Goal: Information Seeking & Learning: Learn about a topic

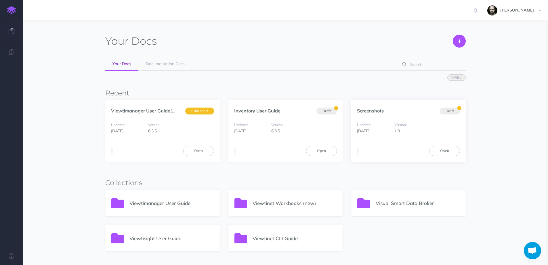
click at [386, 123] on div "Updated: [DATE]" at bounding box center [374, 127] width 34 height 13
click at [373, 112] on link "Screenshots" at bounding box center [370, 111] width 27 height 6
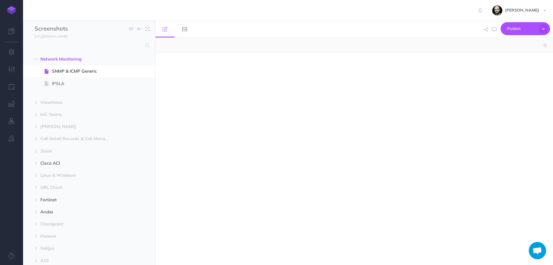
select select "null"
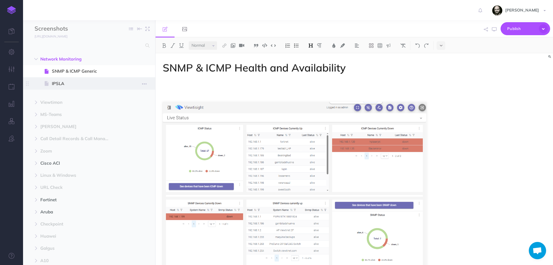
click at [66, 82] on span "IPSLA" at bounding box center [86, 83] width 69 height 7
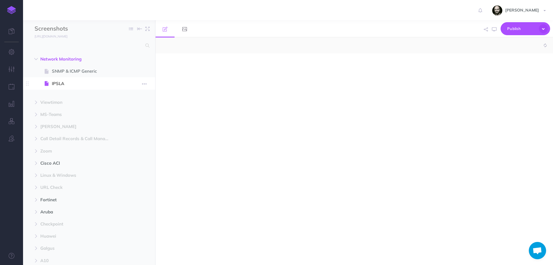
select select "null"
click at [69, 71] on span "SNMP & ICMP Generic" at bounding box center [86, 71] width 69 height 7
select select "null"
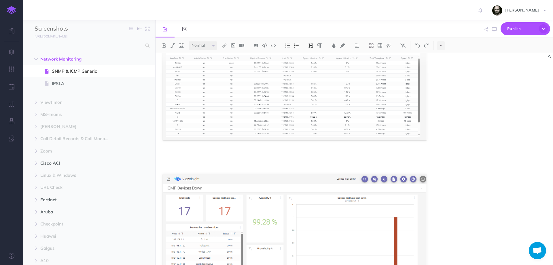
scroll to position [883, 0]
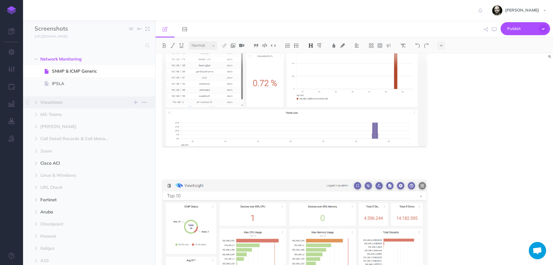
click at [45, 102] on span "Viewtimon" at bounding box center [76, 102] width 73 height 7
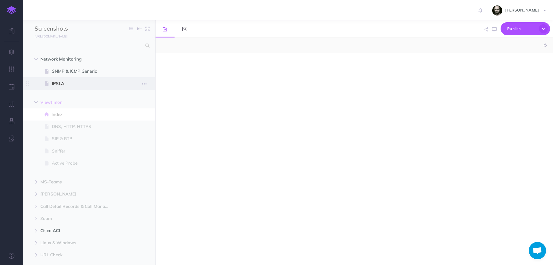
select select "null"
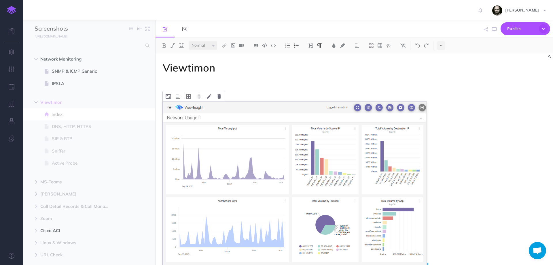
drag, startPoint x: 251, startPoint y: 90, endPoint x: 334, endPoint y: 235, distance: 167.1
click at [288, 144] on img at bounding box center [295, 184] width 264 height 165
click at [277, 141] on img at bounding box center [295, 184] width 264 height 165
click at [281, 82] on p at bounding box center [295, 83] width 264 height 7
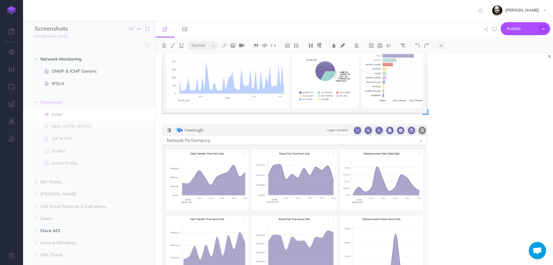
scroll to position [230, 0]
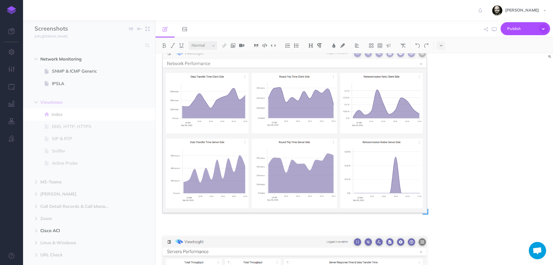
click at [234, 85] on img at bounding box center [295, 129] width 264 height 165
click at [228, 92] on img at bounding box center [295, 129] width 264 height 165
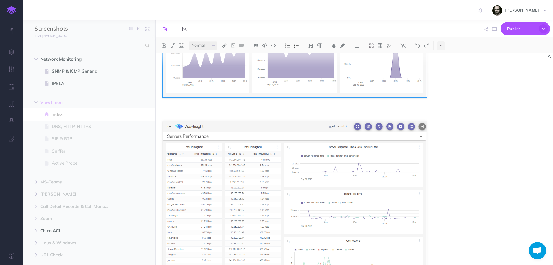
scroll to position [422, 0]
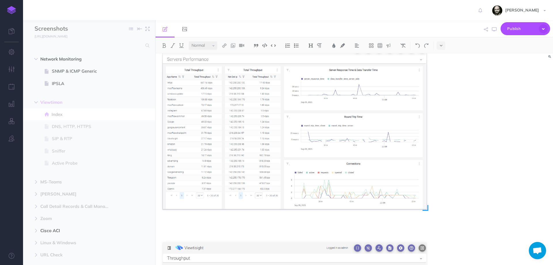
click at [255, 104] on img at bounding box center [295, 126] width 264 height 165
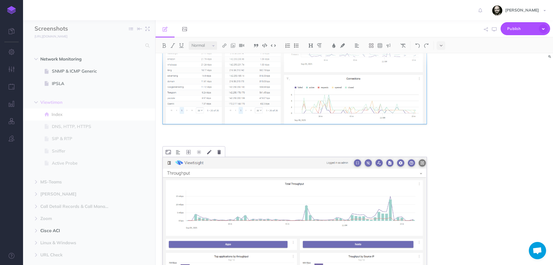
scroll to position [576, 0]
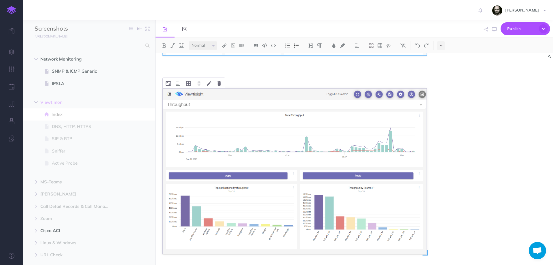
click at [231, 127] on img at bounding box center [295, 170] width 264 height 165
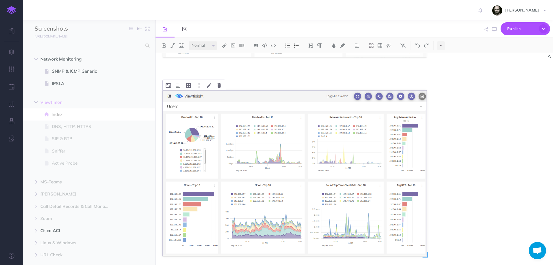
scroll to position [998, 0]
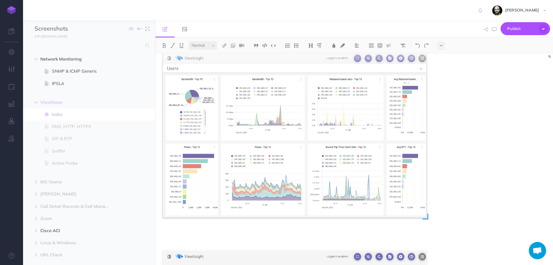
click at [218, 113] on img at bounding box center [295, 134] width 264 height 165
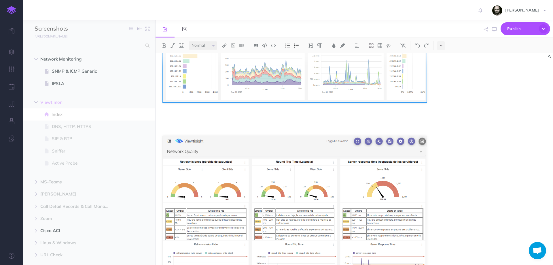
scroll to position [1190, 0]
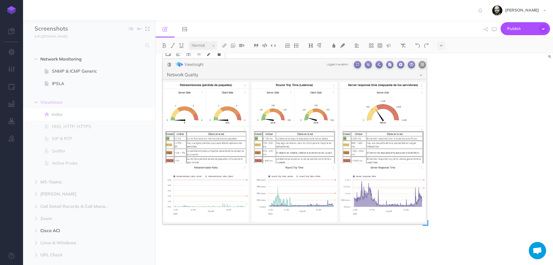
click at [250, 109] on img at bounding box center [295, 141] width 264 height 165
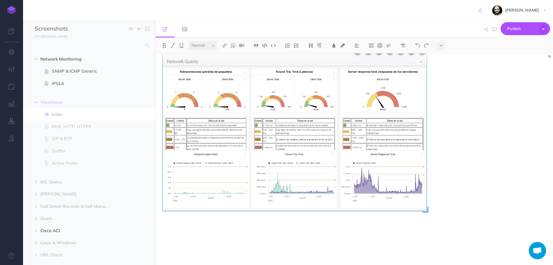
scroll to position [1208, 0]
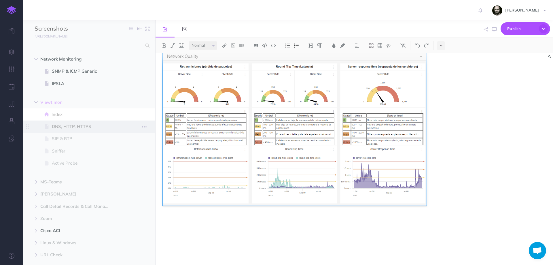
click at [73, 126] on span "DNS, HTTP, HTTPS" at bounding box center [86, 126] width 69 height 7
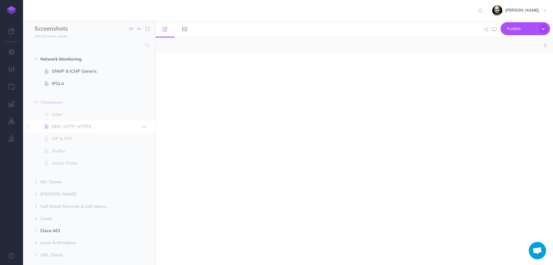
select select "null"
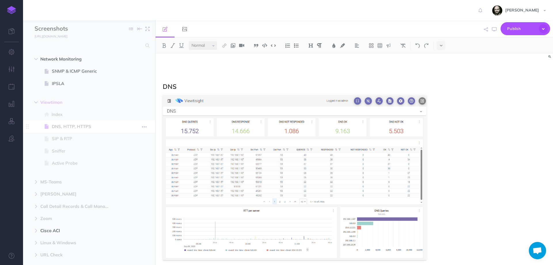
click at [85, 123] on span "DNS, HTTP, HTTPS" at bounding box center [86, 126] width 69 height 7
click at [273, 128] on img at bounding box center [295, 177] width 264 height 165
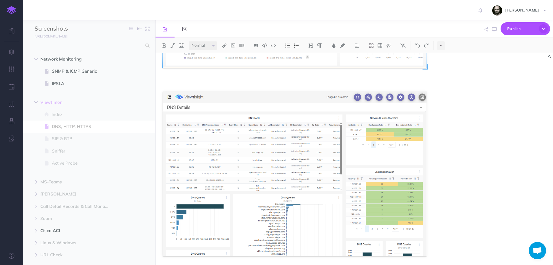
scroll to position [230, 0]
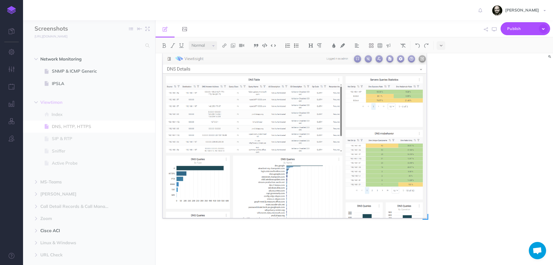
click at [246, 136] on img at bounding box center [295, 135] width 264 height 165
click at [474, 193] on div "DNS" at bounding box center [353, 158] width 397 height 211
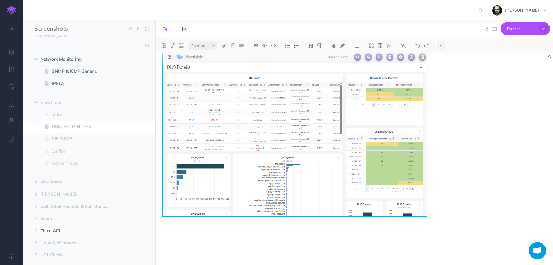
scroll to position [233, 0]
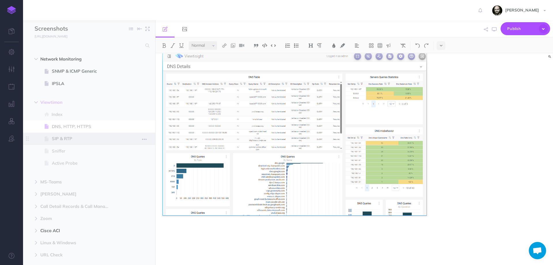
click at [71, 140] on span "SIP & RTP" at bounding box center [86, 138] width 69 height 7
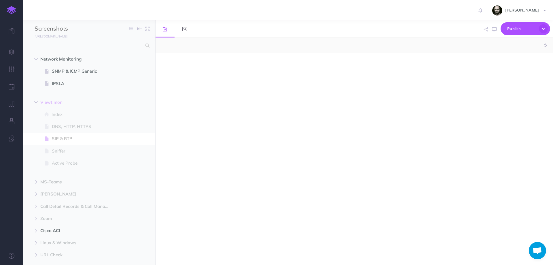
select select "null"
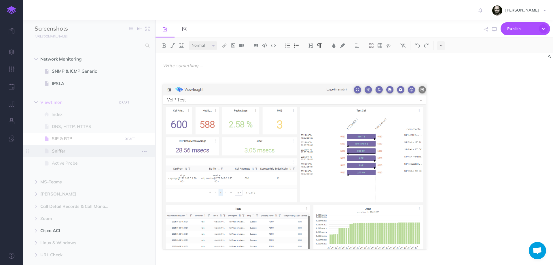
click at [61, 150] on span "Sniffer" at bounding box center [86, 150] width 69 height 7
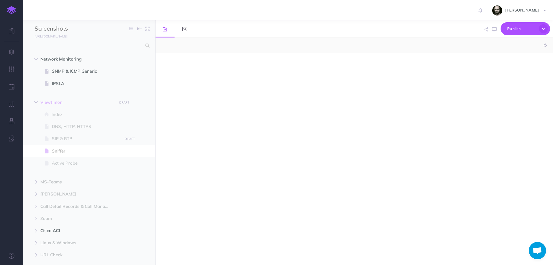
select select "null"
click at [63, 151] on span "Sniffer" at bounding box center [86, 150] width 69 height 7
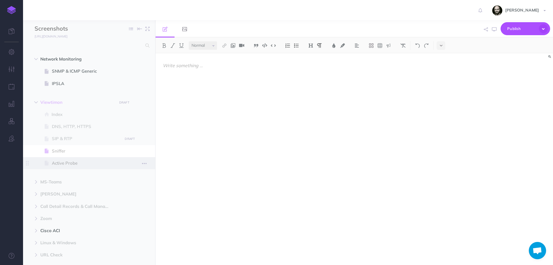
click at [64, 162] on span "Active Probe" at bounding box center [86, 162] width 69 height 7
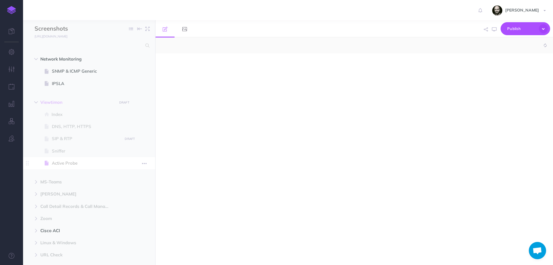
select select "null"
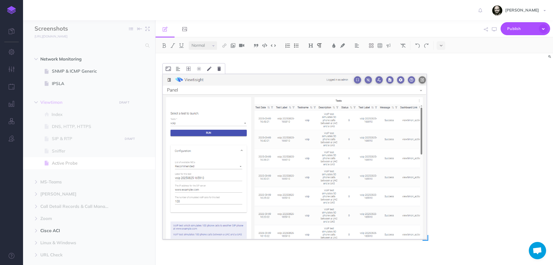
click at [195, 160] on img at bounding box center [295, 156] width 264 height 165
click at [66, 162] on span "Active Probe" at bounding box center [86, 162] width 69 height 7
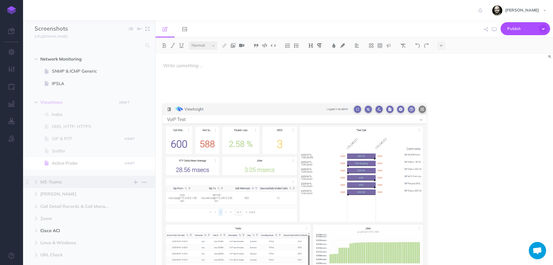
click at [46, 177] on span "MS-Teams New folder Add a new folder inside this folder New page Add a new blan…" at bounding box center [95, 182] width 111 height 12
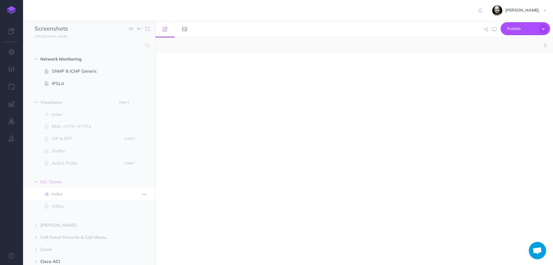
select select "null"
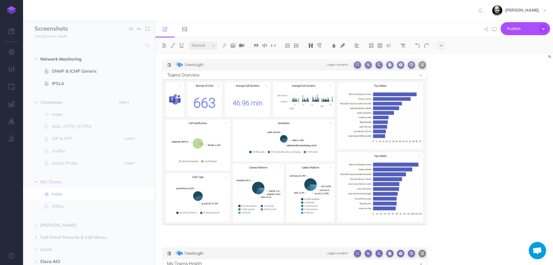
scroll to position [77, 0]
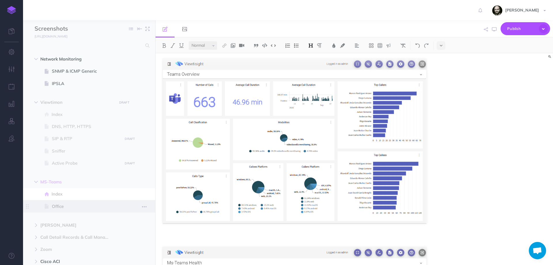
click at [61, 207] on span "Office" at bounding box center [86, 206] width 69 height 7
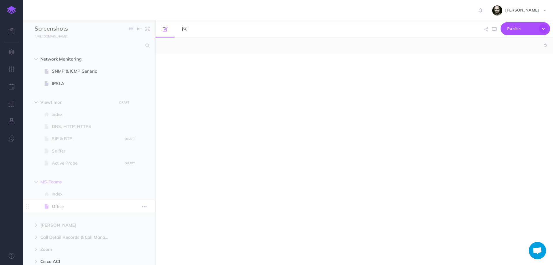
select select "null"
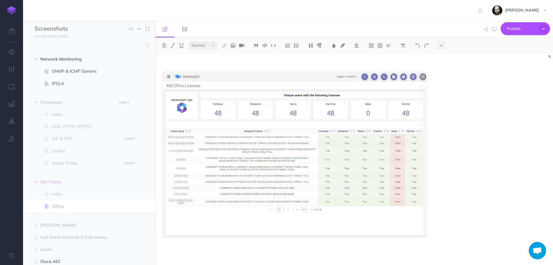
scroll to position [202, 0]
click at [54, 195] on span "Index" at bounding box center [86, 193] width 69 height 7
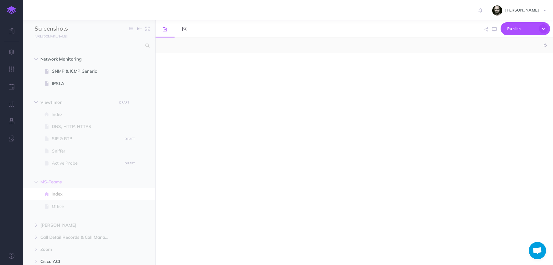
select select "null"
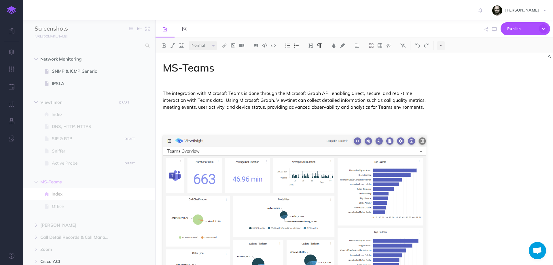
click at [228, 104] on p "The integration with Microsoft Teams is done through the Microsoft Graph API, e…" at bounding box center [295, 100] width 264 height 21
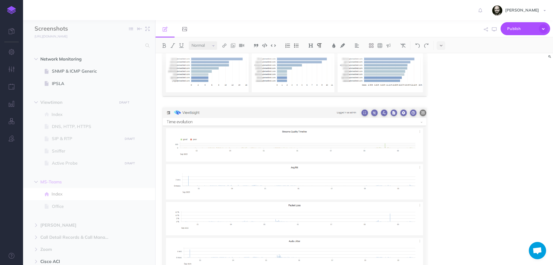
scroll to position [1553, 0]
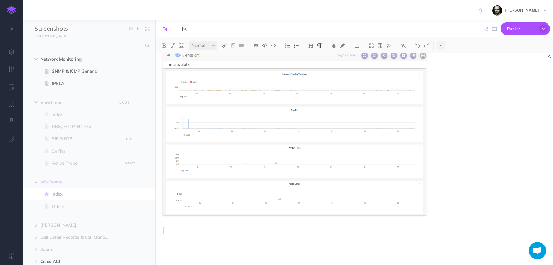
drag, startPoint x: 167, startPoint y: 111, endPoint x: 388, endPoint y: 230, distance: 251.0
copy div
click at [67, 208] on span "Office" at bounding box center [86, 206] width 69 height 7
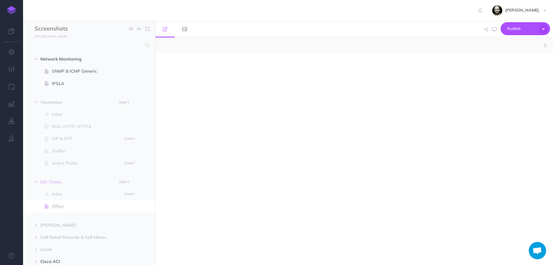
select select "null"
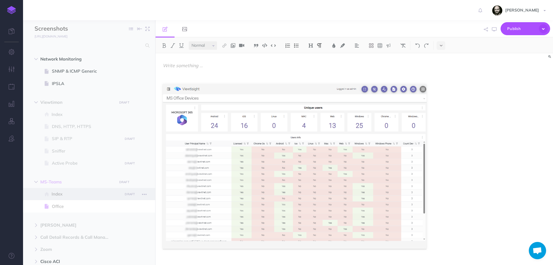
click at [79, 194] on span "Index" at bounding box center [86, 193] width 69 height 7
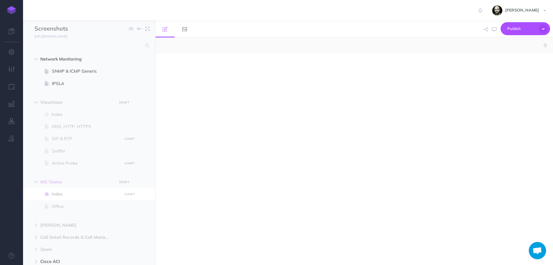
select select "null"
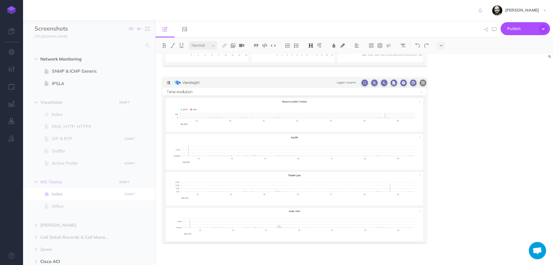
scroll to position [1553, 0]
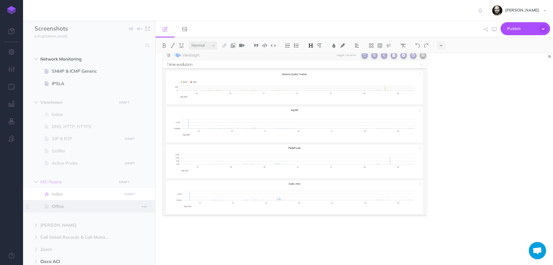
click at [54, 204] on span "Office" at bounding box center [86, 206] width 69 height 7
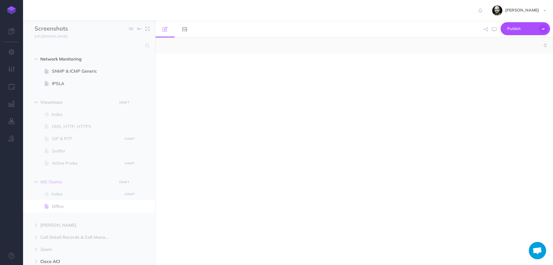
select select "null"
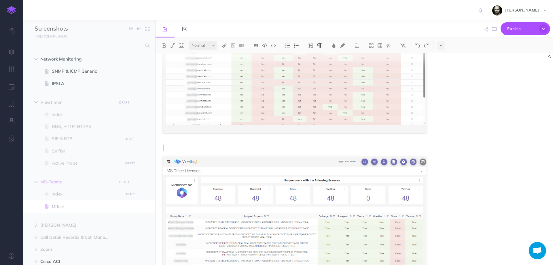
scroll to position [202, 0]
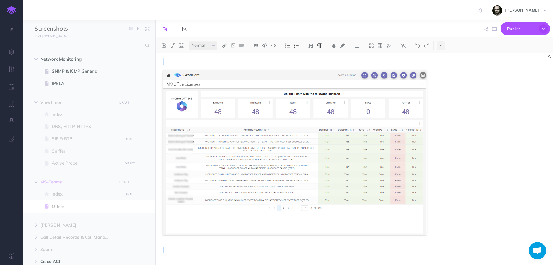
drag, startPoint x: 208, startPoint y: 71, endPoint x: 271, endPoint y: 258, distance: 197.3
click at [268, 264] on html "Toggle Navigation Rafael Rasilla Settings Account Settings Teams Documentation …" at bounding box center [276, 132] width 553 height 265
drag, startPoint x: 273, startPoint y: 220, endPoint x: 243, endPoint y: 244, distance: 37.7
click at [243, 244] on div at bounding box center [294, 57] width 278 height 413
drag, startPoint x: 250, startPoint y: 64, endPoint x: 212, endPoint y: 250, distance: 190.2
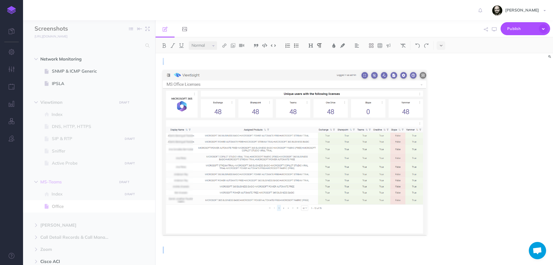
click at [212, 250] on div at bounding box center [294, 57] width 278 height 413
copy div
click at [43, 228] on span "Cisco Meraki" at bounding box center [76, 224] width 73 height 7
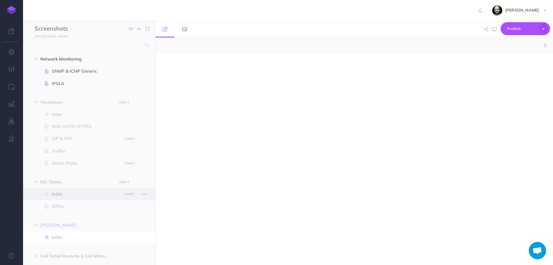
select select "null"
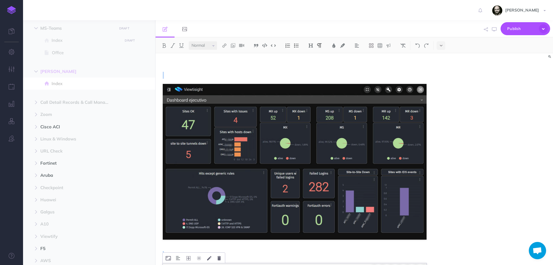
scroll to position [4, 0]
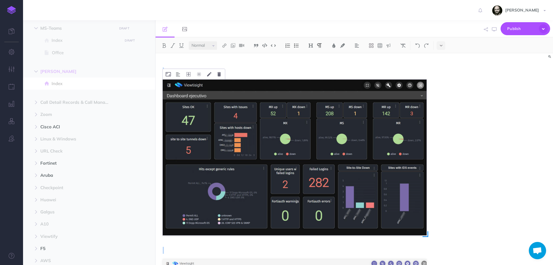
drag, startPoint x: 237, startPoint y: 71, endPoint x: 276, endPoint y: 226, distance: 160.0
click at [266, 180] on img at bounding box center [295, 157] width 264 height 156
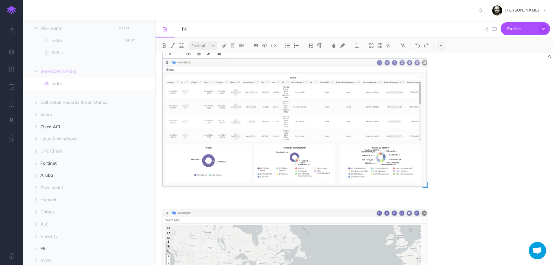
scroll to position [350, 0]
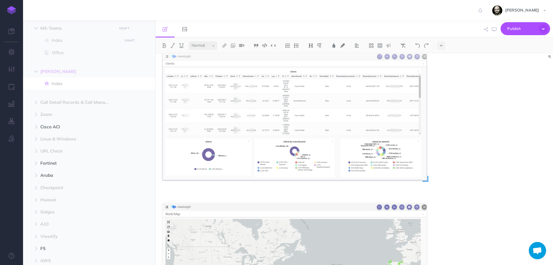
click at [251, 130] on img at bounding box center [295, 115] width 264 height 127
click at [245, 123] on img at bounding box center [295, 115] width 264 height 127
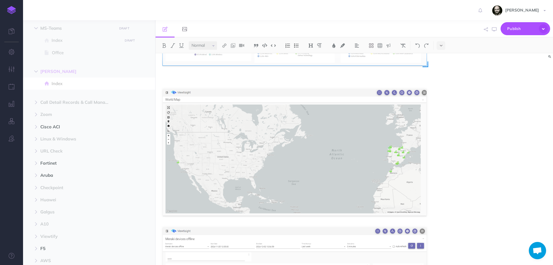
scroll to position [465, 0]
click at [240, 147] on img at bounding box center [295, 151] width 264 height 126
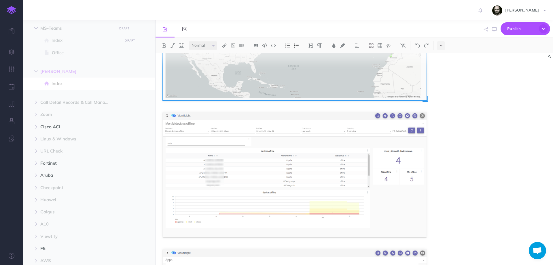
scroll to position [580, 0]
click at [265, 161] on img at bounding box center [295, 173] width 264 height 125
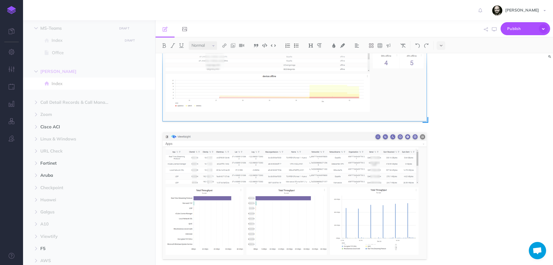
scroll to position [772, 0]
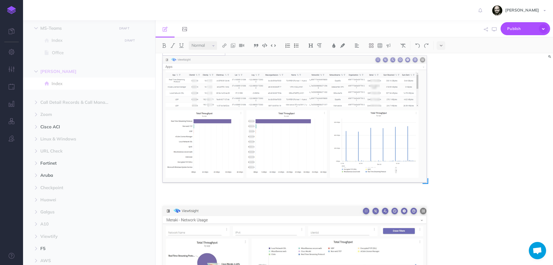
click at [223, 148] on img at bounding box center [295, 119] width 264 height 126
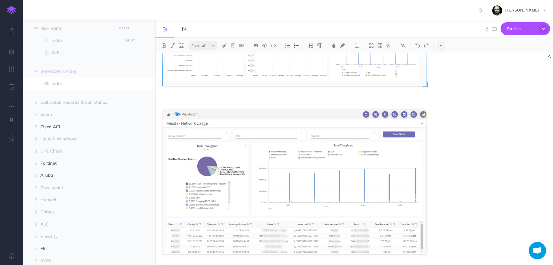
scroll to position [887, 0]
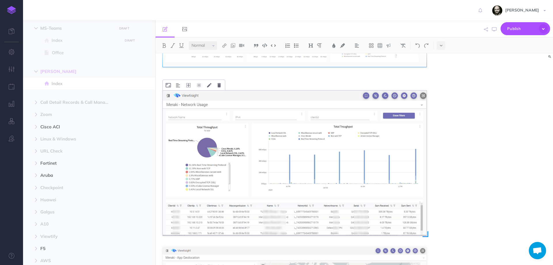
click at [219, 147] on img at bounding box center [295, 162] width 264 height 144
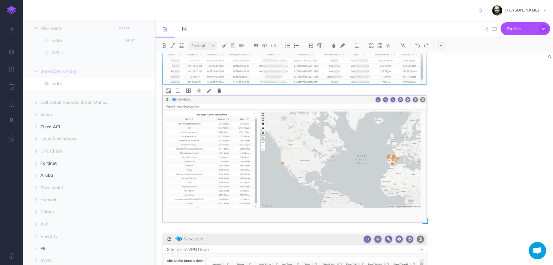
scroll to position [1040, 0]
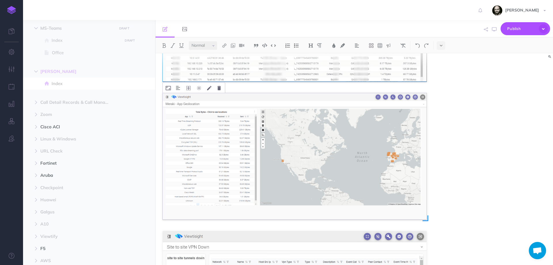
click at [204, 151] on img at bounding box center [295, 156] width 264 height 126
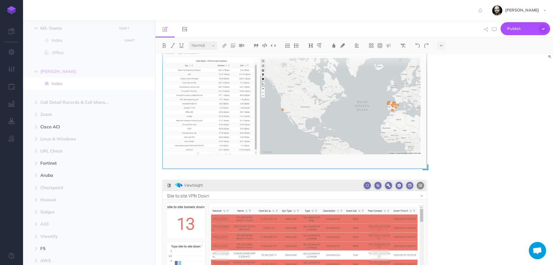
scroll to position [1156, 0]
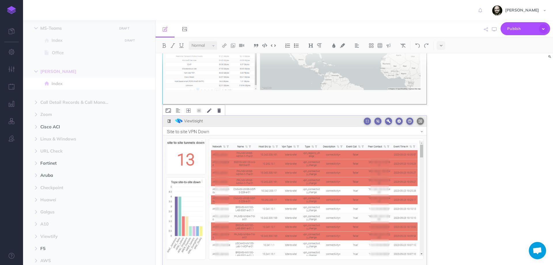
click at [263, 175] on img at bounding box center [295, 192] width 264 height 155
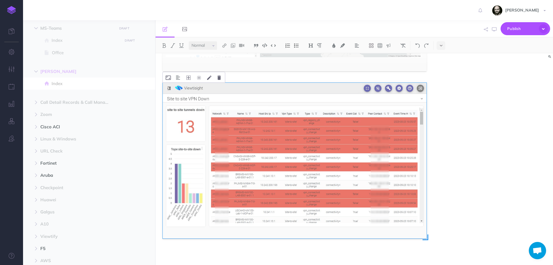
scroll to position [1192, 0]
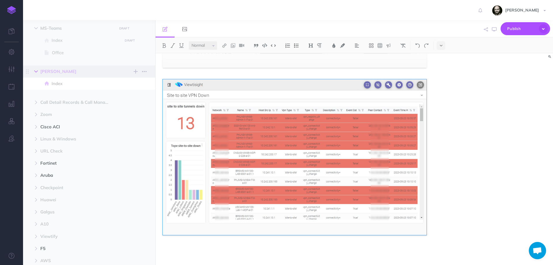
click at [33, 71] on button "button" at bounding box center [36, 71] width 10 height 7
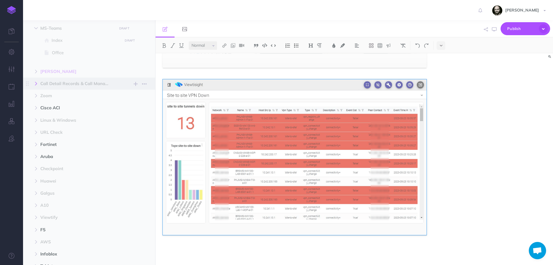
click at [34, 82] on button "button" at bounding box center [36, 83] width 10 height 7
click at [65, 83] on span "Call Detail Records & Call Management Records" at bounding box center [76, 83] width 73 height 7
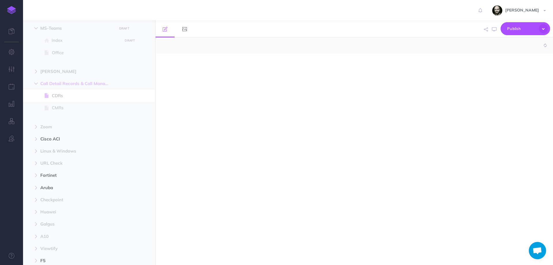
select select "null"
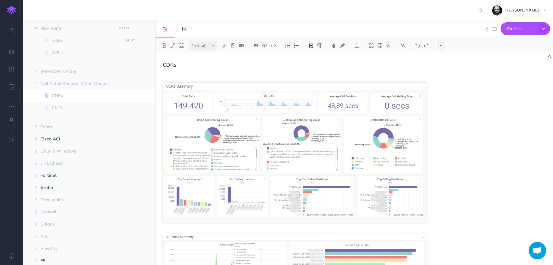
drag, startPoint x: 178, startPoint y: 77, endPoint x: 389, endPoint y: 176, distance: 233.5
click at [488, 139] on div "CDRs" at bounding box center [353, 158] width 397 height 211
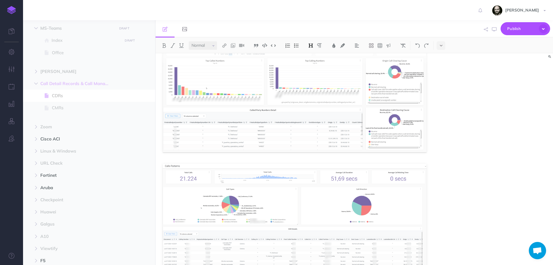
scroll to position [667, 0]
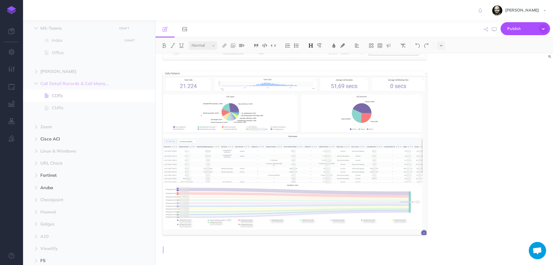
drag, startPoint x: 184, startPoint y: 63, endPoint x: 343, endPoint y: 248, distance: 243.9
copy div
click at [57, 108] on span "CMRs" at bounding box center [86, 107] width 69 height 7
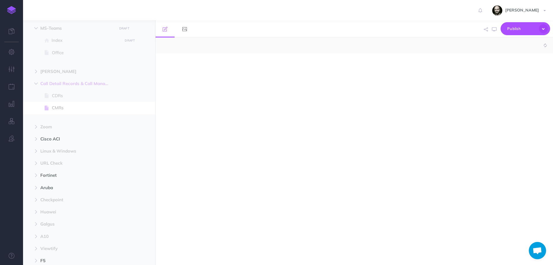
select select "null"
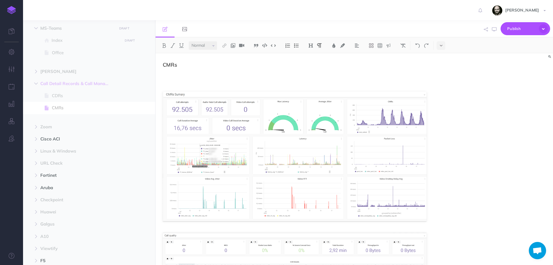
click at [182, 76] on p at bounding box center [295, 73] width 264 height 7
drag, startPoint x: 223, startPoint y: 76, endPoint x: 215, endPoint y: 70, distance: 9.7
click at [223, 76] on p "CMR" at bounding box center [295, 73] width 264 height 7
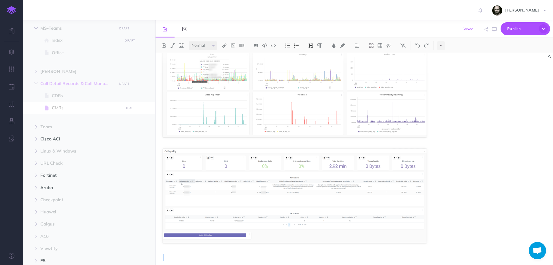
scroll to position [92, 0]
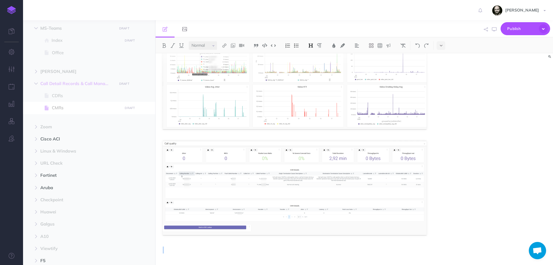
drag, startPoint x: 162, startPoint y: 62, endPoint x: 422, endPoint y: 253, distance: 322.8
click at [422, 253] on div "CMRs" at bounding box center [294, 112] width 278 height 303
copy div "CMRs"
click at [51, 125] on span "Zoom" at bounding box center [76, 126] width 73 height 7
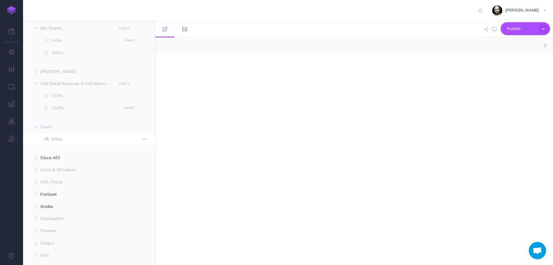
select select "null"
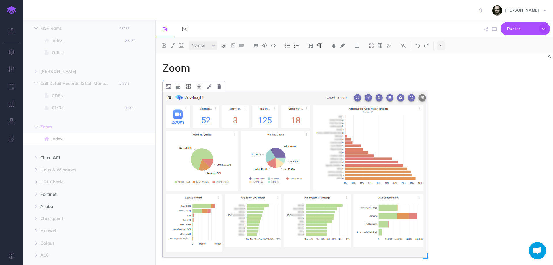
drag, startPoint x: 208, startPoint y: 83, endPoint x: 207, endPoint y: 181, distance: 98.4
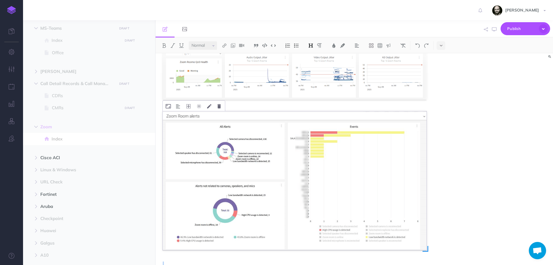
scroll to position [524, 0]
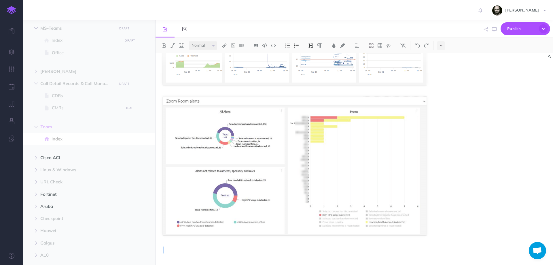
drag, startPoint x: 165, startPoint y: 65, endPoint x: 432, endPoint y: 238, distance: 317.8
copy div "Zoom"
click at [39, 129] on button "button" at bounding box center [36, 126] width 10 height 7
click at [37, 140] on icon "button" at bounding box center [35, 138] width 3 height 3
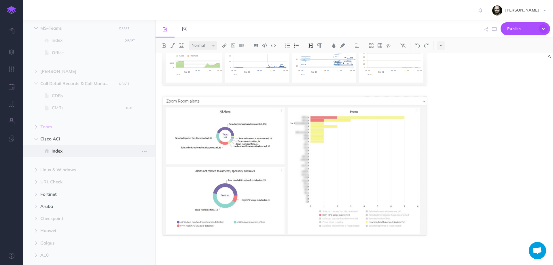
click at [61, 152] on span "Index" at bounding box center [86, 150] width 69 height 7
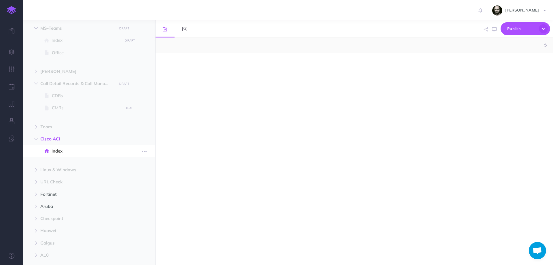
select select "null"
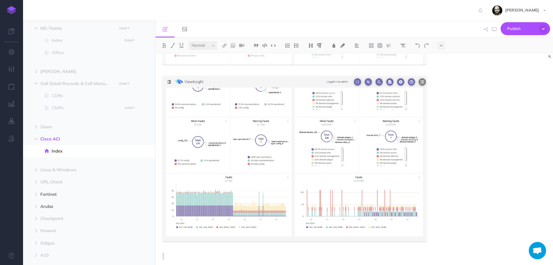
scroll to position [551, 0]
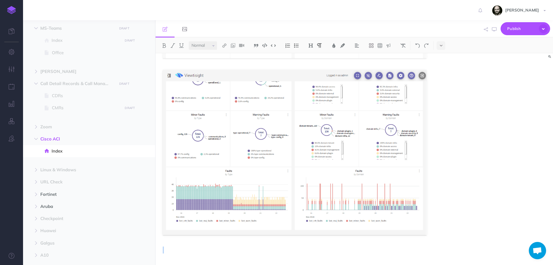
drag, startPoint x: 247, startPoint y: 83, endPoint x: 278, endPoint y: 252, distance: 171.5
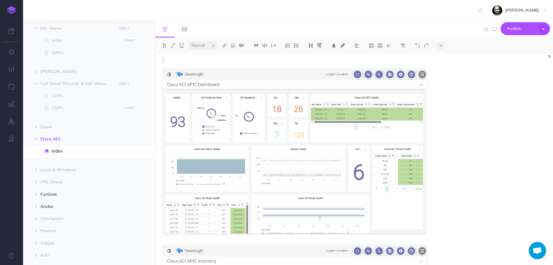
scroll to position [0, 0]
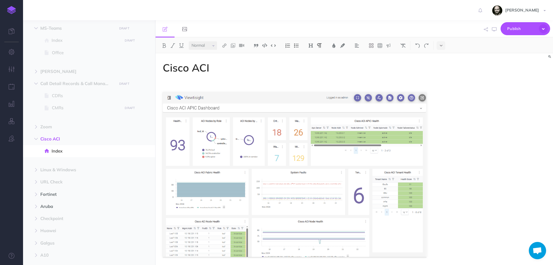
click at [175, 62] on h1 "Cisco ACI" at bounding box center [295, 68] width 264 height 12
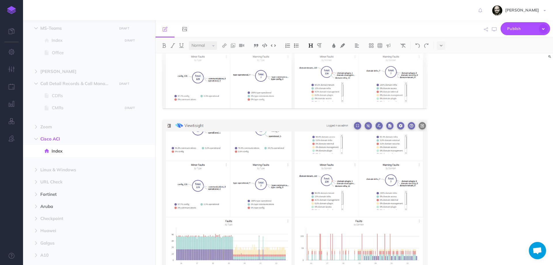
scroll to position [551, 0]
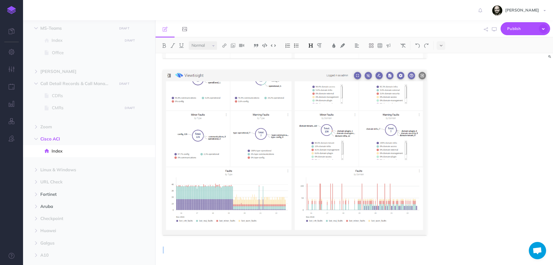
drag, startPoint x: 164, startPoint y: 65, endPoint x: 378, endPoint y: 252, distance: 284.8
copy div "Cisco ACI"
click at [33, 141] on button "button" at bounding box center [36, 138] width 10 height 7
click at [60, 151] on span "Linux & Windows" at bounding box center [76, 150] width 73 height 7
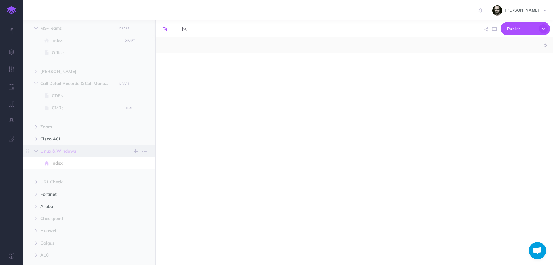
select select "null"
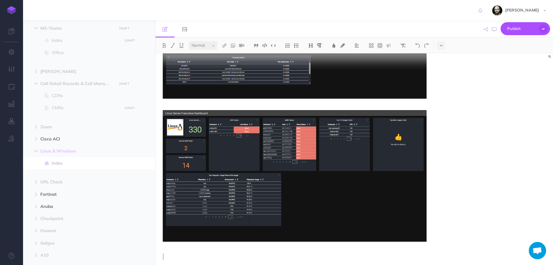
scroll to position [916, 0]
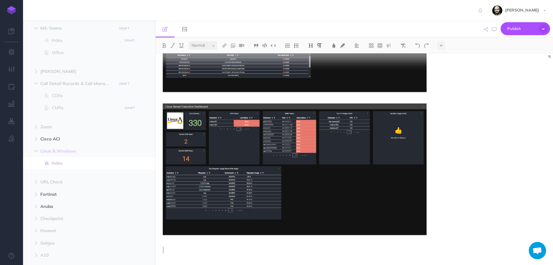
drag, startPoint x: 169, startPoint y: 78, endPoint x: 271, endPoint y: 249, distance: 198.8
drag, startPoint x: 275, startPoint y: 218, endPoint x: 220, endPoint y: 247, distance: 61.7
click at [220, 247] on p at bounding box center [295, 249] width 264 height 7
drag, startPoint x: 241, startPoint y: 81, endPoint x: 208, endPoint y: 252, distance: 174.7
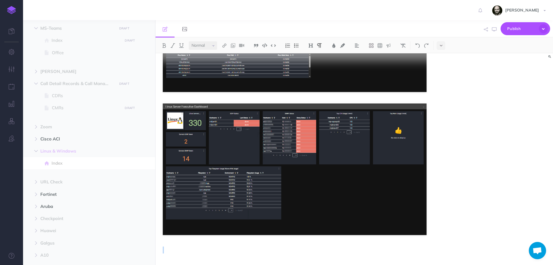
copy div
click at [63, 181] on span "URL Check" at bounding box center [76, 181] width 73 height 7
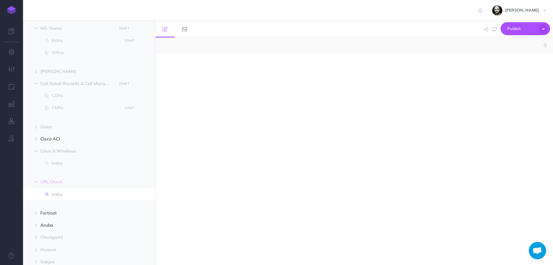
select select "null"
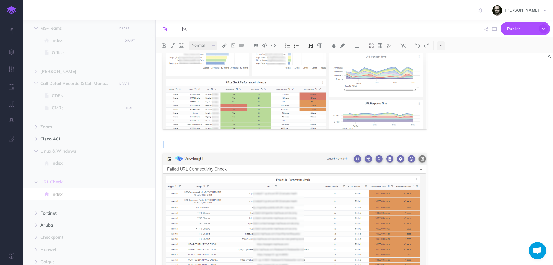
scroll to position [220, 0]
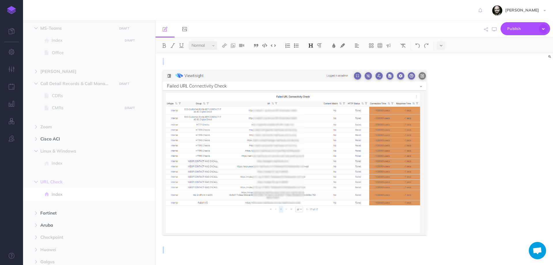
drag, startPoint x: 161, startPoint y: 67, endPoint x: 337, endPoint y: 273, distance: 269.9
click at [337, 264] on html "Toggle Navigation Rafael Rasilla Settings Account Settings Teams Documentation …" at bounding box center [276, 132] width 553 height 265
copy div "URL Active Testing"
click at [52, 98] on span "Fortinet" at bounding box center [76, 97] width 73 height 7
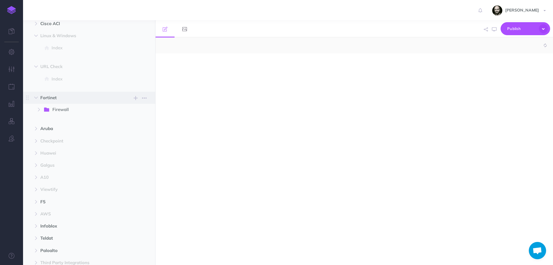
select select "null"
click at [36, 109] on button "button" at bounding box center [39, 109] width 10 height 7
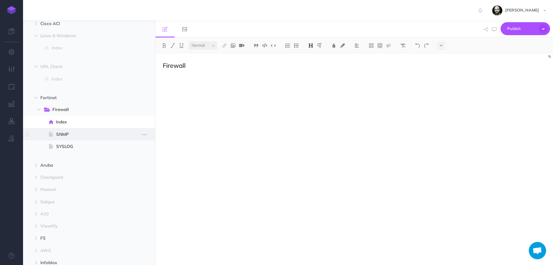
click at [82, 139] on span at bounding box center [89, 134] width 132 height 12
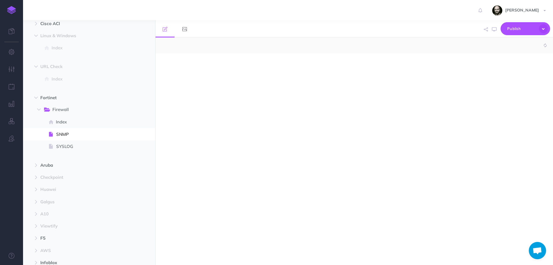
select select "null"
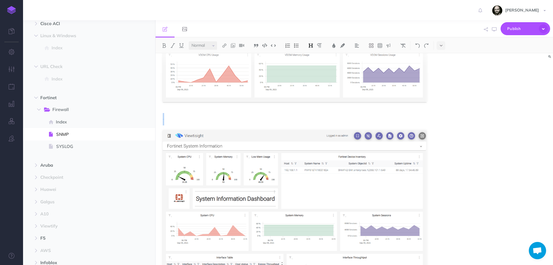
scroll to position [196, 0]
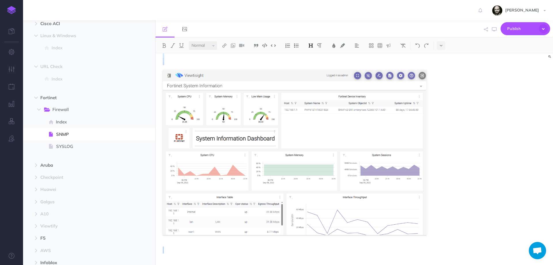
drag, startPoint x: 162, startPoint y: 64, endPoint x: 250, endPoint y: 255, distance: 210.2
click at [250, 255] on div "SNMP" at bounding box center [294, 61] width 278 height 407
copy div "SNMP"
click at [64, 148] on span "SYSLOG" at bounding box center [88, 146] width 64 height 7
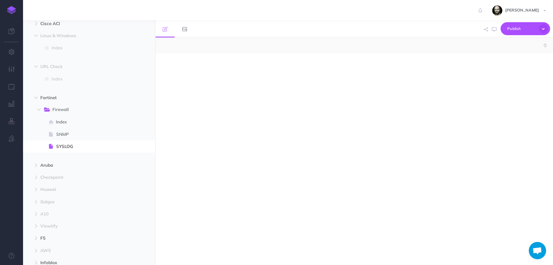
select select "null"
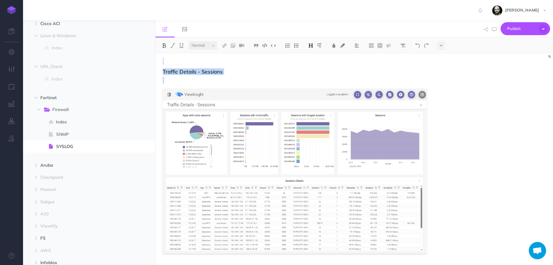
scroll to position [1686, 0]
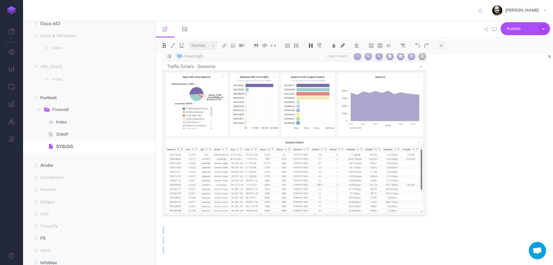
drag, startPoint x: 162, startPoint y: 66, endPoint x: 282, endPoint y: 244, distance: 214.9
copy div "Syslog Fortinet Logs Overview VPN Analytics IP Information Traffic IP-Connectio…"
click at [41, 165] on button "button" at bounding box center [36, 164] width 10 height 7
click at [53, 179] on span "Index" at bounding box center [86, 177] width 69 height 7
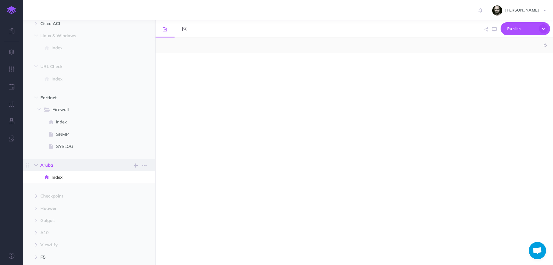
select select "null"
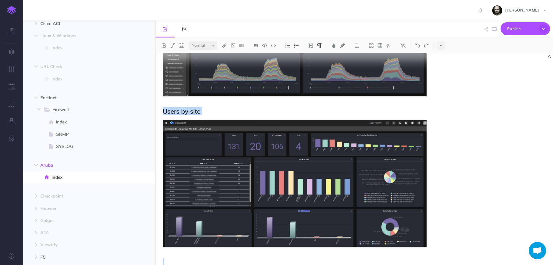
scroll to position [1150, 0]
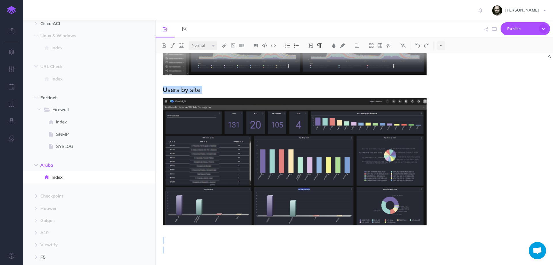
drag, startPoint x: 197, startPoint y: 85, endPoint x: 272, endPoint y: 253, distance: 183.8
click at [56, 195] on span "Checkpoint" at bounding box center [76, 195] width 73 height 7
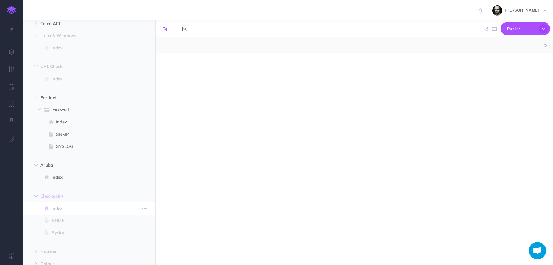
select select "null"
click at [49, 218] on icon at bounding box center [47, 220] width 4 height 4
select select "null"
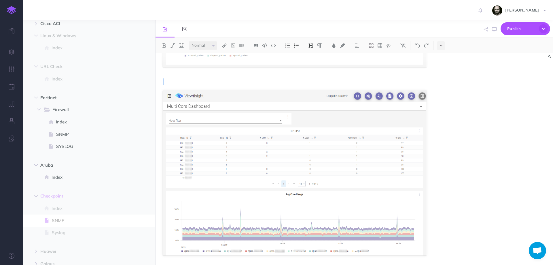
scroll to position [751, 0]
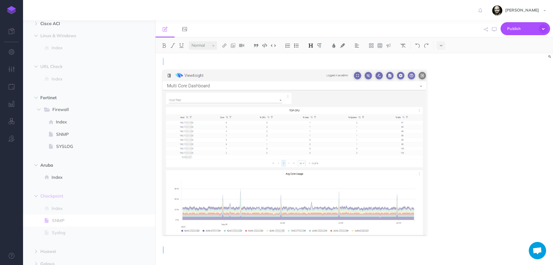
drag, startPoint x: 163, startPoint y: 63, endPoint x: 357, endPoint y: 253, distance: 271.3
click at [52, 233] on span "Syslog" at bounding box center [86, 232] width 69 height 7
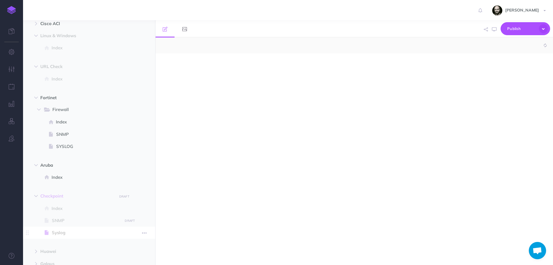
select select "null"
click at [35, 97] on icon "button" at bounding box center [35, 97] width 3 height 3
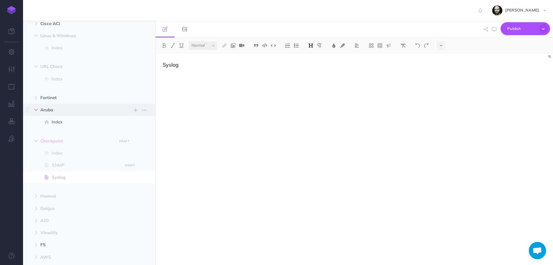
click at [35, 107] on button "button" at bounding box center [36, 109] width 10 height 7
click at [35, 121] on icon "button" at bounding box center [35, 121] width 3 height 3
click at [41, 132] on span "Huawei" at bounding box center [76, 134] width 73 height 7
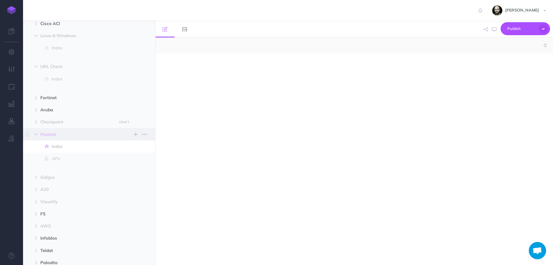
select select "null"
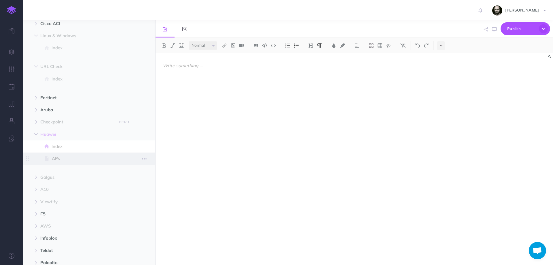
click at [60, 160] on span "APs" at bounding box center [86, 158] width 69 height 7
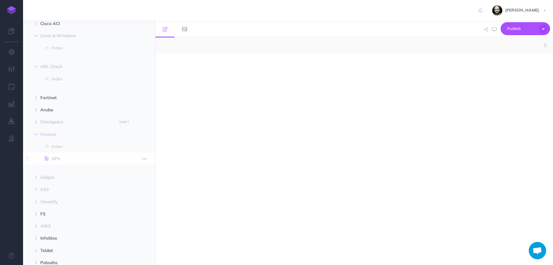
select select "null"
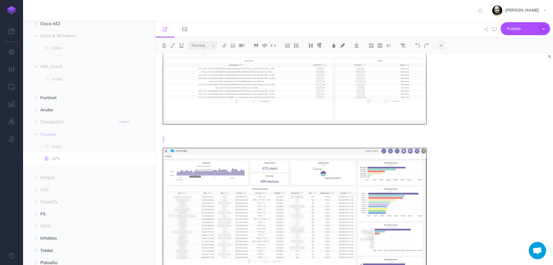
scroll to position [924, 0]
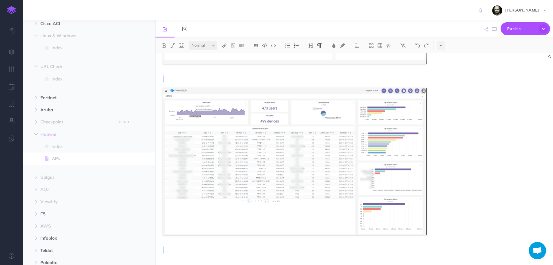
drag, startPoint x: 191, startPoint y: 66, endPoint x: 199, endPoint y: 246, distance: 180.4
click at [39, 134] on button "button" at bounding box center [36, 134] width 10 height 7
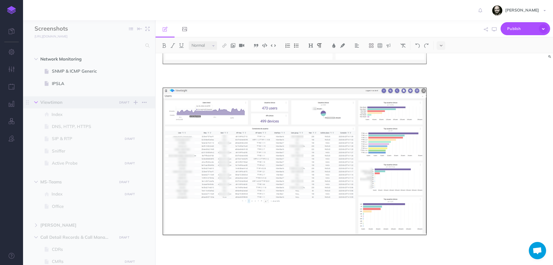
click at [34, 101] on icon "button" at bounding box center [35, 101] width 3 height 3
click at [35, 61] on button "button" at bounding box center [36, 59] width 10 height 7
click at [35, 81] on button "button" at bounding box center [36, 83] width 10 height 7
click at [37, 107] on icon "button" at bounding box center [35, 107] width 3 height 3
click at [37, 145] on icon "button" at bounding box center [35, 143] width 3 height 3
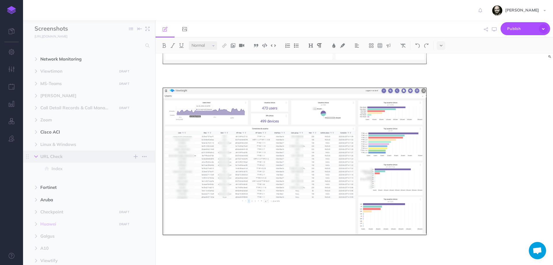
click at [37, 155] on icon "button" at bounding box center [35, 156] width 3 height 3
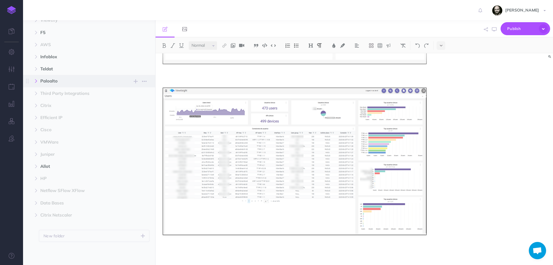
scroll to position [144, 0]
click at [40, 76] on span "Galgus New folder Add a new folder inside this folder New page Add a new blank …" at bounding box center [95, 73] width 111 height 12
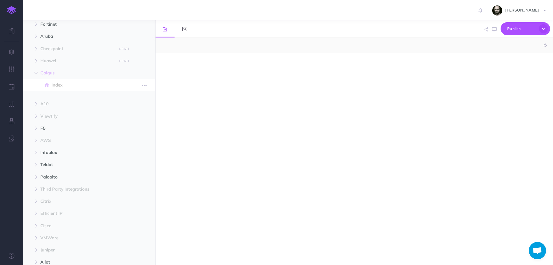
select select "null"
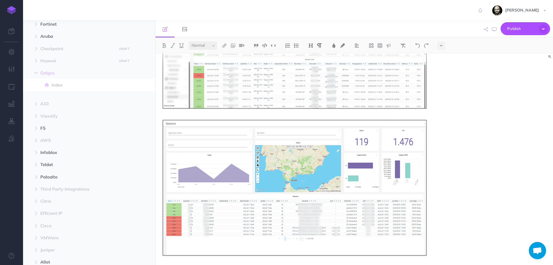
scroll to position [328, 0]
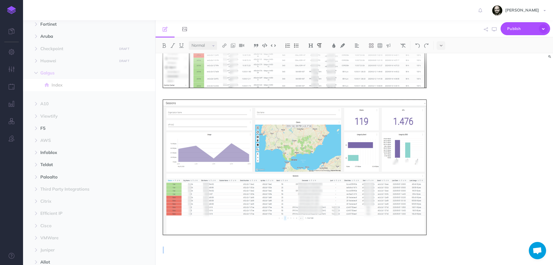
drag, startPoint x: 163, startPoint y: 79, endPoint x: 206, endPoint y: 253, distance: 178.6
click at [34, 72] on icon "button" at bounding box center [35, 72] width 3 height 3
click at [35, 111] on icon "button" at bounding box center [35, 110] width 3 height 3
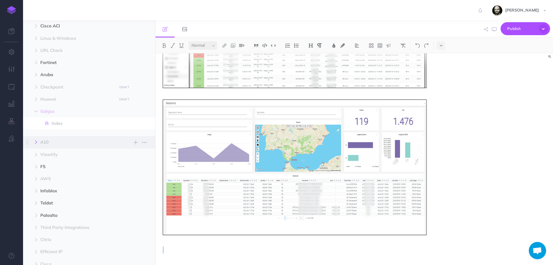
click at [37, 141] on icon "button" at bounding box center [35, 141] width 3 height 3
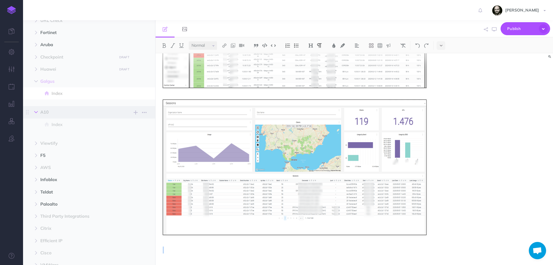
scroll to position [144, 0]
click at [54, 117] on span "Index" at bounding box center [86, 116] width 69 height 7
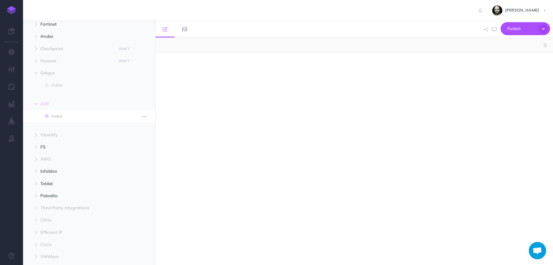
select select "null"
click at [56, 133] on span "Viewtify" at bounding box center [76, 134] width 73 height 7
select select "null"
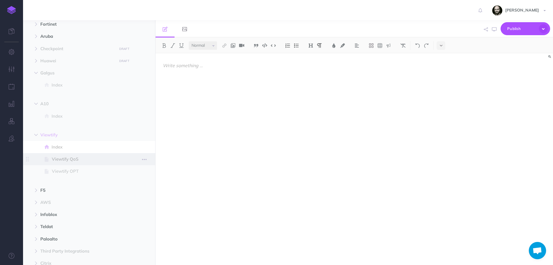
click at [79, 159] on span "Viewtify QoS" at bounding box center [86, 158] width 69 height 7
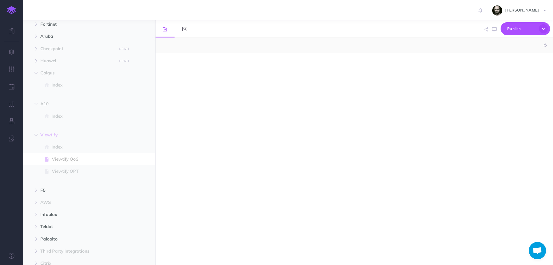
select select "null"
click at [71, 168] on span "Viewtify OPT" at bounding box center [86, 171] width 69 height 7
select select "null"
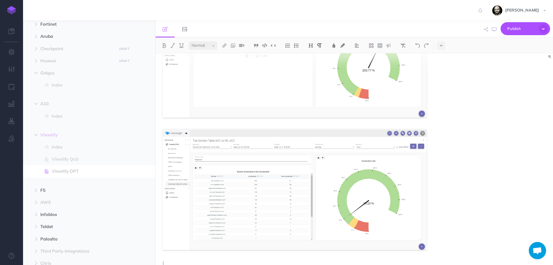
scroll to position [377, 0]
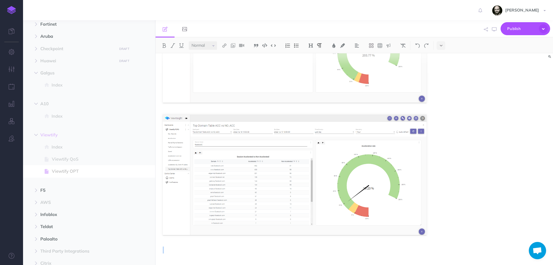
drag, startPoint x: 162, startPoint y: 72, endPoint x: 184, endPoint y: 252, distance: 181.2
click at [38, 135] on button "button" at bounding box center [36, 134] width 10 height 7
click at [40, 147] on button "button" at bounding box center [36, 146] width 10 height 7
click at [53, 159] on span "Index" at bounding box center [86, 158] width 69 height 7
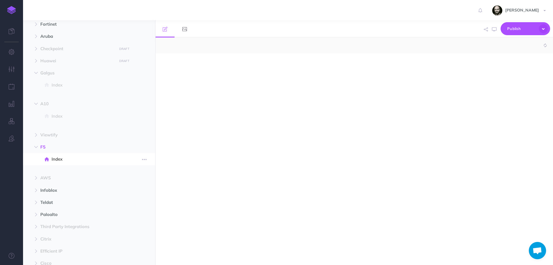
select select "null"
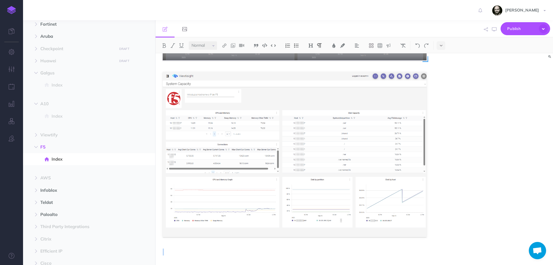
scroll to position [378, 0]
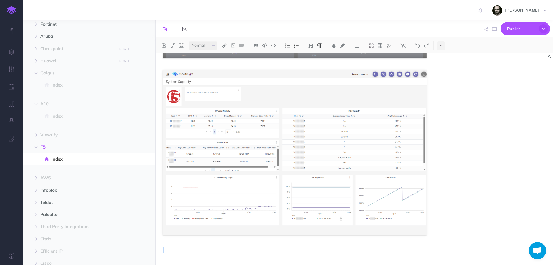
drag, startPoint x: 188, startPoint y: 65, endPoint x: 205, endPoint y: 252, distance: 187.6
click at [32, 149] on button "button" at bounding box center [36, 146] width 10 height 7
click at [34, 157] on button "button" at bounding box center [36, 158] width 10 height 7
click at [54, 170] on span "Index" at bounding box center [86, 171] width 69 height 7
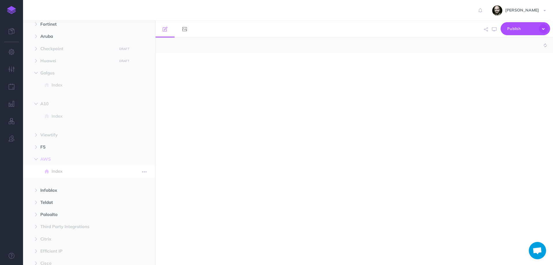
select select "null"
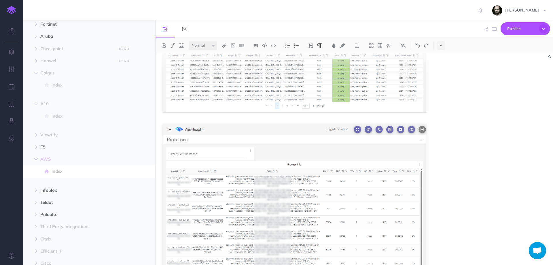
scroll to position [553, 0]
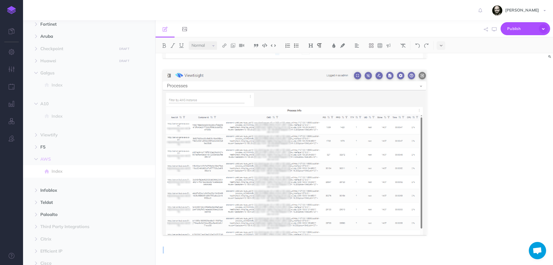
drag, startPoint x: 232, startPoint y: 79, endPoint x: 262, endPoint y: 255, distance: 178.7
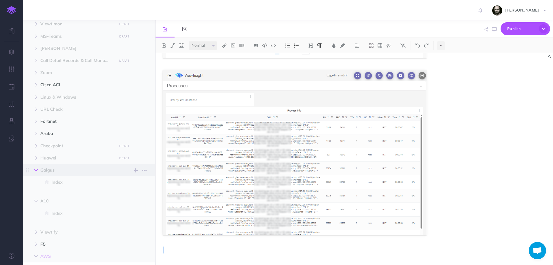
click at [35, 170] on icon "button" at bounding box center [35, 169] width 3 height 3
click at [51, 193] on span at bounding box center [47, 194] width 8 height 7
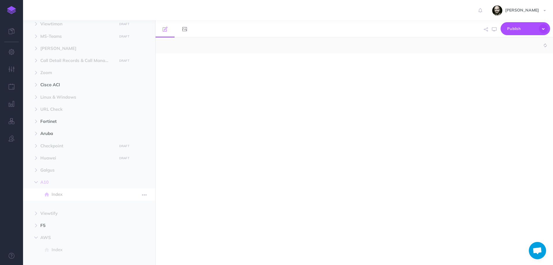
select select "null"
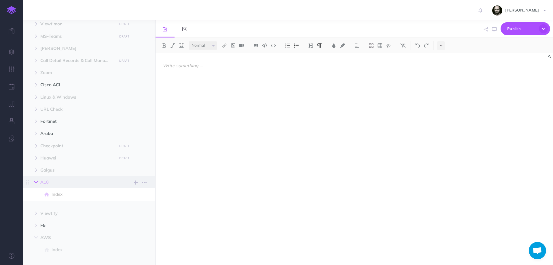
click at [33, 182] on button "button" at bounding box center [36, 181] width 10 height 7
click at [51, 231] on span at bounding box center [47, 230] width 8 height 7
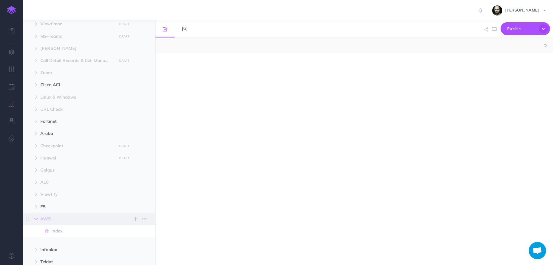
select select "null"
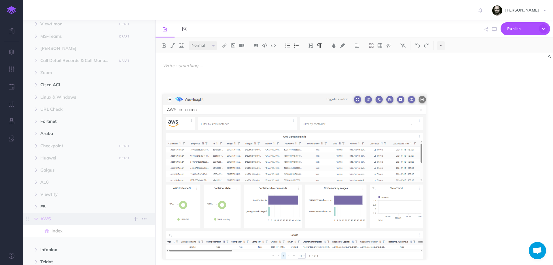
click at [33, 218] on button "button" at bounding box center [36, 218] width 10 height 7
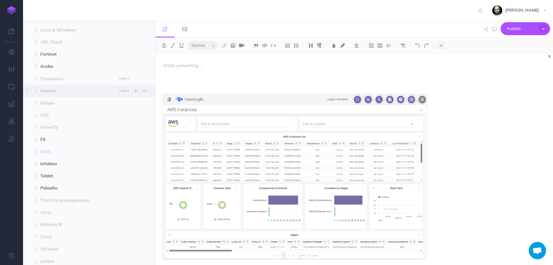
scroll to position [162, 0]
click at [37, 79] on icon "button" at bounding box center [35, 78] width 3 height 3
click at [35, 132] on button "button" at bounding box center [36, 134] width 10 height 7
click at [37, 177] on icon "button" at bounding box center [35, 177] width 3 height 3
click at [52, 190] on span "Index" at bounding box center [86, 189] width 69 height 7
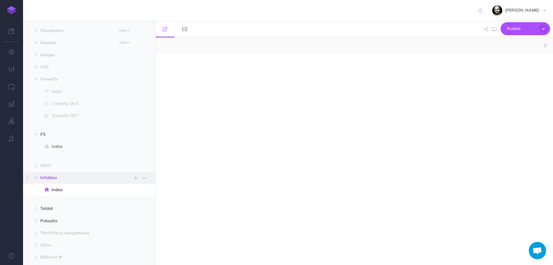
select select "null"
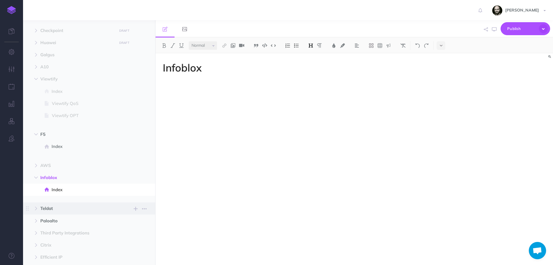
click at [43, 208] on span "Teldat" at bounding box center [76, 208] width 73 height 7
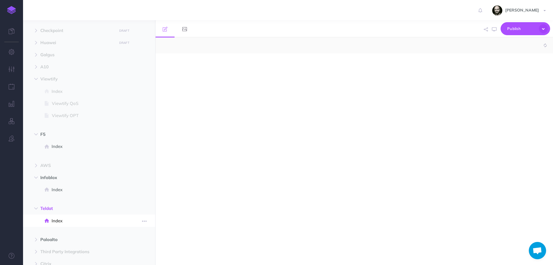
select select "null"
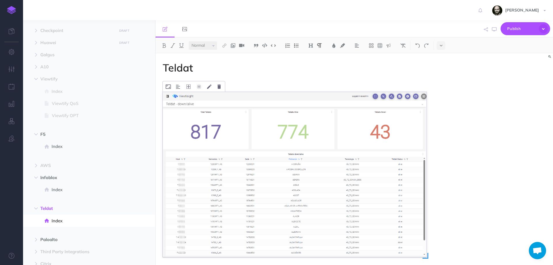
drag, startPoint x: 176, startPoint y: 90, endPoint x: 187, endPoint y: 252, distance: 162.7
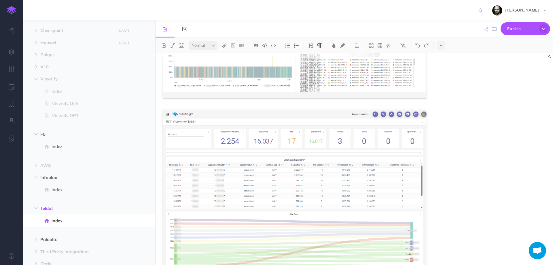
scroll to position [927, 0]
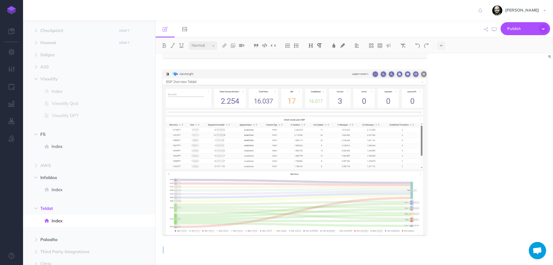
drag, startPoint x: 268, startPoint y: 80, endPoint x: 272, endPoint y: 255, distance: 174.5
click at [35, 179] on icon "button" at bounding box center [35, 177] width 3 height 3
click at [35, 191] on icon "button" at bounding box center [35, 189] width 3 height 3
click at [35, 203] on button "button" at bounding box center [36, 201] width 10 height 7
click at [68, 212] on span "Index" at bounding box center [86, 213] width 69 height 7
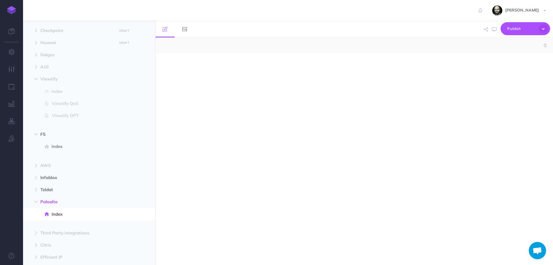
select select "null"
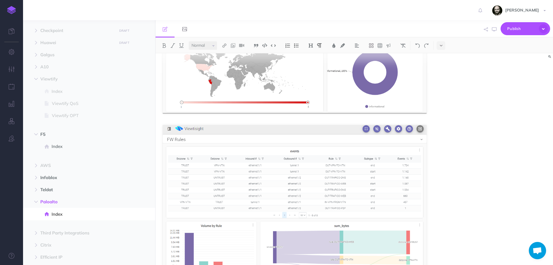
scroll to position [560, 0]
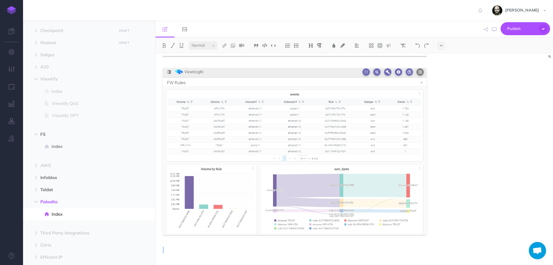
drag, startPoint x: 271, startPoint y: 85, endPoint x: 305, endPoint y: 257, distance: 175.5
click at [58, 232] on span "Third Party Integrations" at bounding box center [76, 232] width 73 height 7
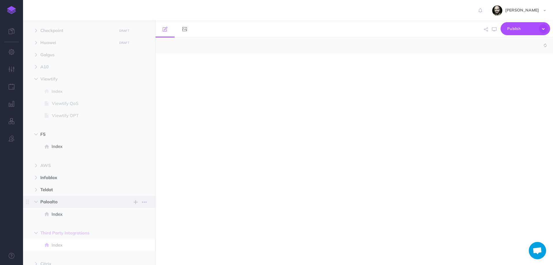
select select "null"
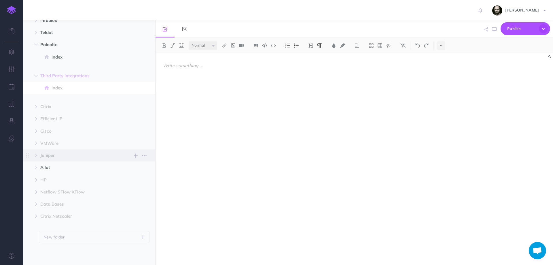
scroll to position [320, 0]
click at [45, 101] on span "Citrix New folder Add a new folder inside this folder New page Add a new blank …" at bounding box center [95, 105] width 111 height 12
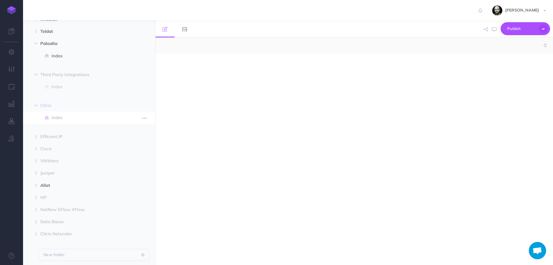
select select "null"
click at [228, 115] on div at bounding box center [294, 156] width 278 height 206
click at [66, 138] on span "Efficient IP" at bounding box center [76, 136] width 73 height 7
select select "null"
click at [66, 149] on span "Index" at bounding box center [86, 148] width 69 height 7
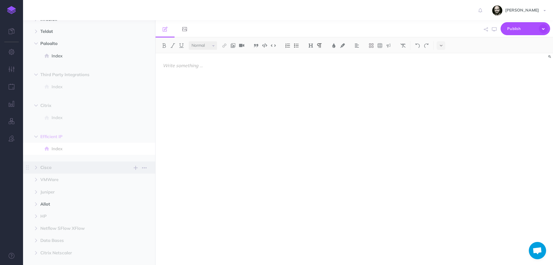
click at [56, 168] on span "Cisco" at bounding box center [76, 167] width 73 height 7
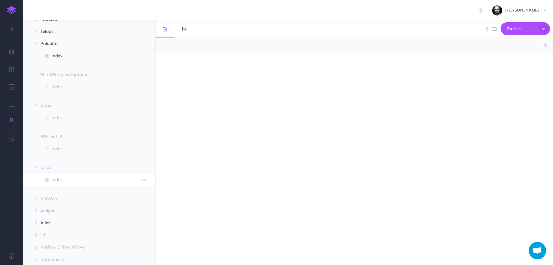
select select "null"
click at [53, 197] on span "VMWare" at bounding box center [76, 198] width 73 height 7
select select "null"
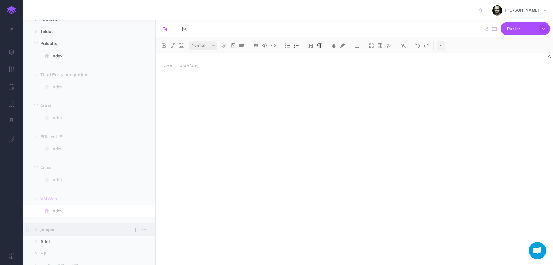
click at [56, 232] on span "Juniper" at bounding box center [76, 229] width 73 height 7
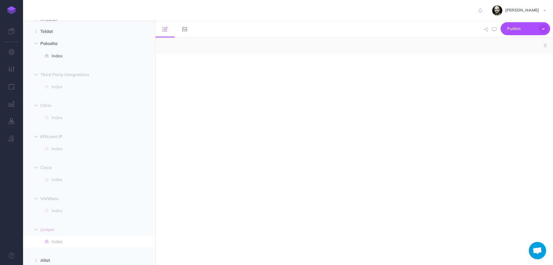
select select "null"
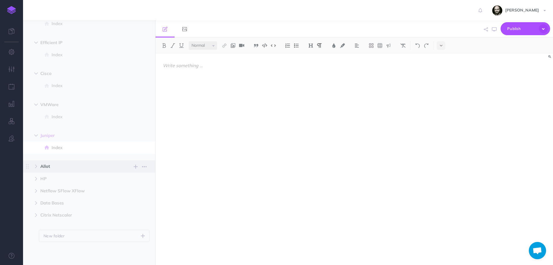
click at [56, 168] on span "Allot" at bounding box center [76, 166] width 73 height 7
select select "null"
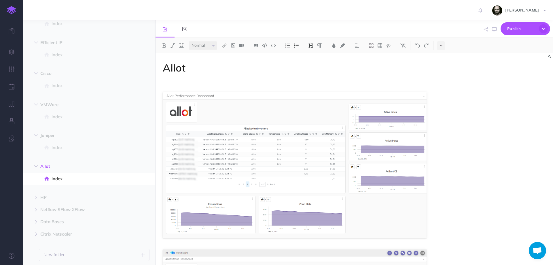
click at [171, 77] on div "Allot" at bounding box center [294, 244] width 278 height 383
drag, startPoint x: 171, startPoint y: 80, endPoint x: 230, endPoint y: 244, distance: 174.2
click at [230, 244] on div "Allot" at bounding box center [294, 244] width 278 height 383
click at [193, 80] on p at bounding box center [295, 83] width 264 height 7
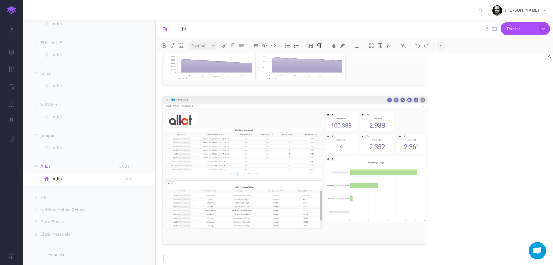
scroll to position [172, 0]
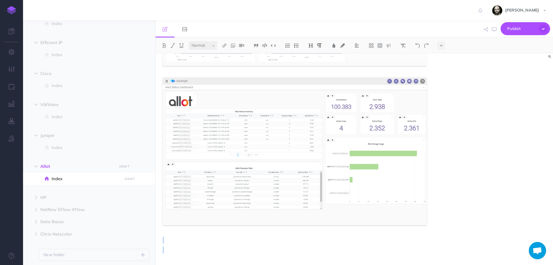
drag, startPoint x: 176, startPoint y: 83, endPoint x: 164, endPoint y: 256, distance: 173.4
click at [164, 256] on div "Allot" at bounding box center [294, 73] width 278 height 383
click at [39, 40] on button "button" at bounding box center [36, 42] width 10 height 7
click at [40, 50] on span "Cisco New folder Add a new folder inside this folder New page Add a new blank p…" at bounding box center [95, 55] width 111 height 12
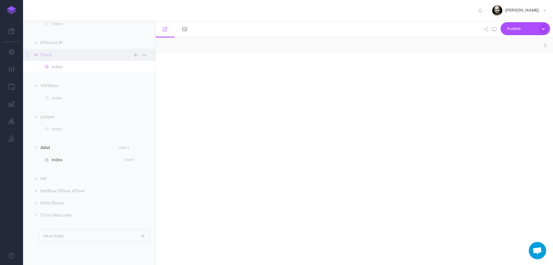
click at [36, 54] on icon "button" at bounding box center [35, 54] width 3 height 3
select select "null"
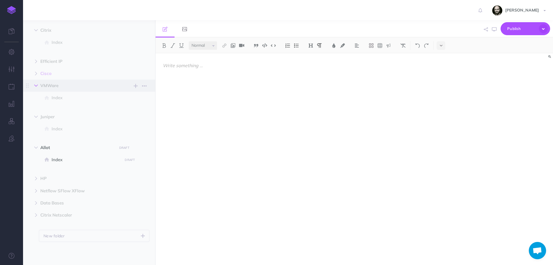
click at [32, 85] on button "button" at bounding box center [36, 85] width 10 height 7
click at [34, 49] on icon "button" at bounding box center [35, 48] width 3 height 3
click at [35, 155] on button "button" at bounding box center [36, 152] width 10 height 7
click at [35, 120] on icon "button" at bounding box center [35, 120] width 3 height 3
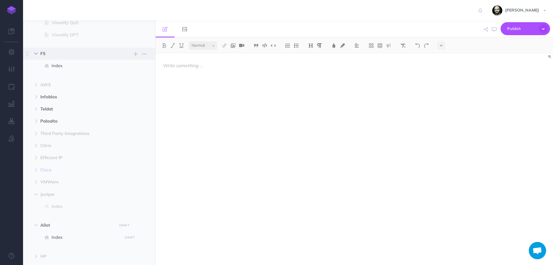
click at [37, 54] on icon "button" at bounding box center [35, 53] width 3 height 3
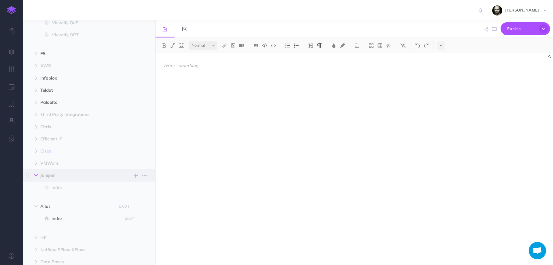
click at [34, 172] on button "button" at bounding box center [36, 175] width 10 height 7
click at [35, 188] on icon "button" at bounding box center [35, 187] width 3 height 3
click at [36, 198] on icon "button" at bounding box center [35, 199] width 3 height 3
click at [67, 214] on span "Printers" at bounding box center [86, 211] width 69 height 7
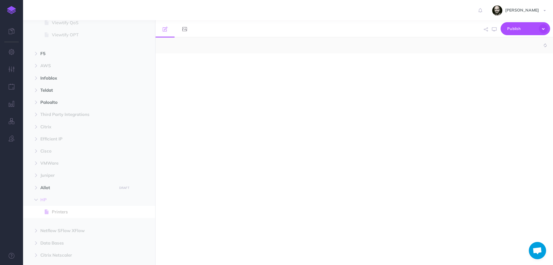
select select "null"
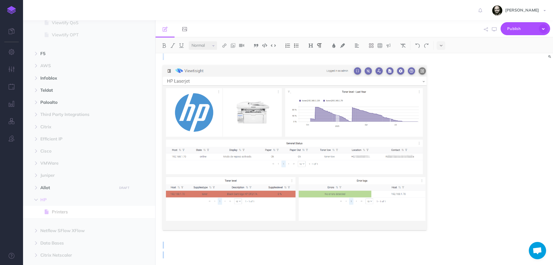
scroll to position [25, 0]
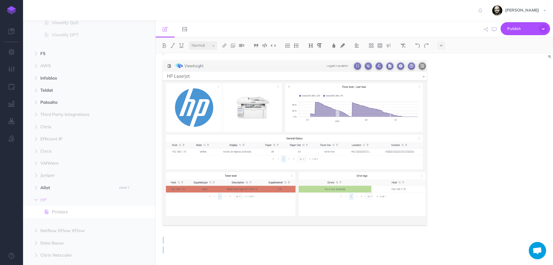
drag, startPoint x: 166, startPoint y: 77, endPoint x: 216, endPoint y: 261, distance: 190.6
click at [216, 261] on div "Printers" at bounding box center [294, 146] width 278 height 236
click at [35, 199] on icon "button" at bounding box center [35, 199] width 3 height 3
click at [33, 210] on button "button" at bounding box center [36, 211] width 10 height 7
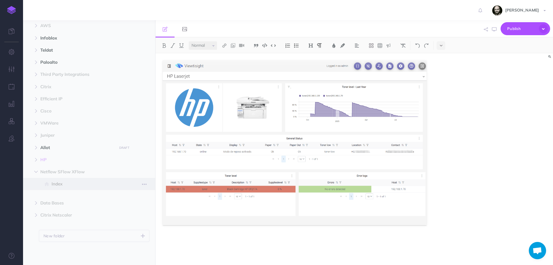
click at [58, 184] on span "Index" at bounding box center [86, 183] width 69 height 7
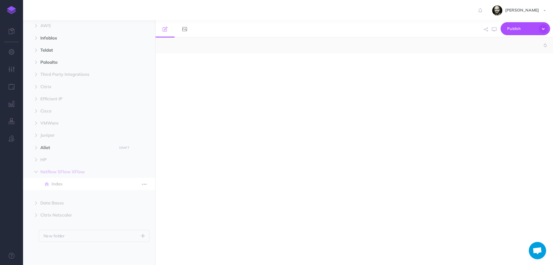
select select "null"
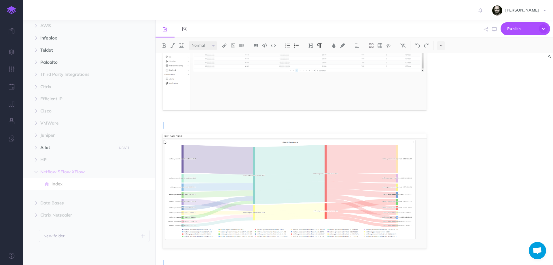
scroll to position [365, 0]
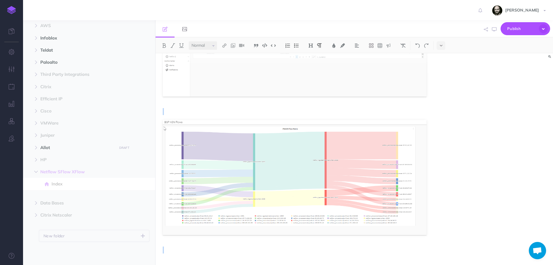
drag, startPoint x: 222, startPoint y: 64, endPoint x: 243, endPoint y: 250, distance: 186.8
click at [52, 203] on span "Data Bases" at bounding box center [76, 202] width 73 height 7
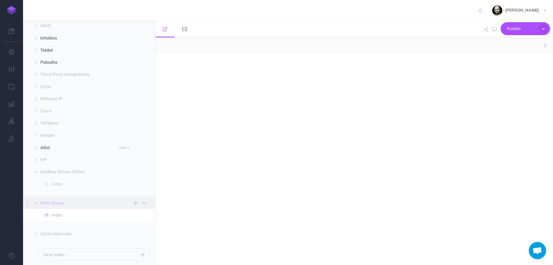
select select "null"
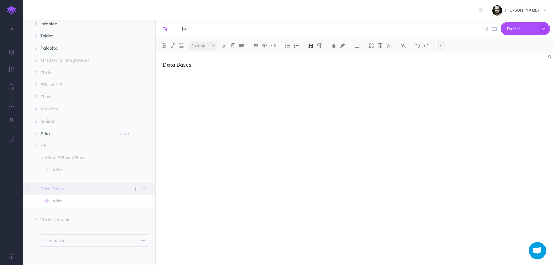
scroll to position [302, 0]
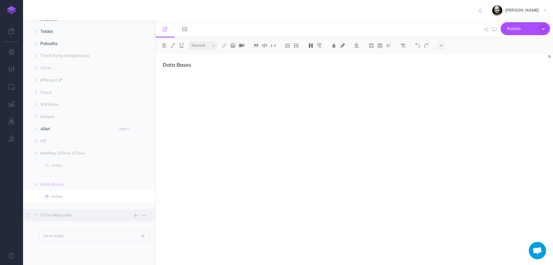
click at [54, 214] on span "Citrix Netscaler" at bounding box center [76, 214] width 73 height 7
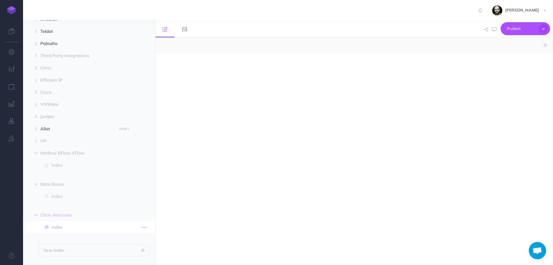
select select "null"
click at [54, 228] on span "Index" at bounding box center [86, 226] width 69 height 7
